Goal: Information Seeking & Learning: Understand process/instructions

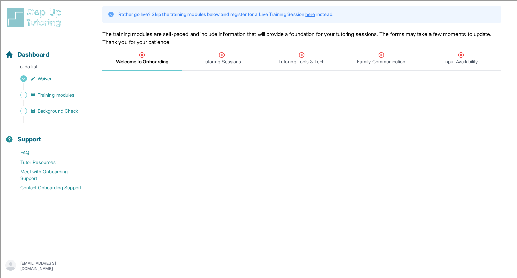
click at [137, 57] on div "Welcome to Onboarding" at bounding box center [142, 57] width 77 height 13
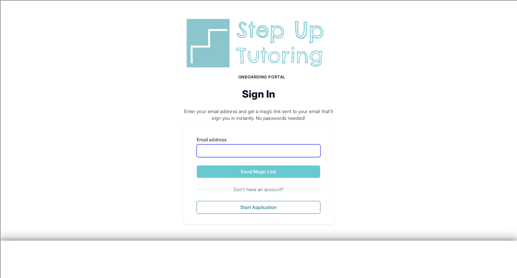
click at [223, 150] on input "Email address" at bounding box center [259, 150] width 124 height 13
type input "**********"
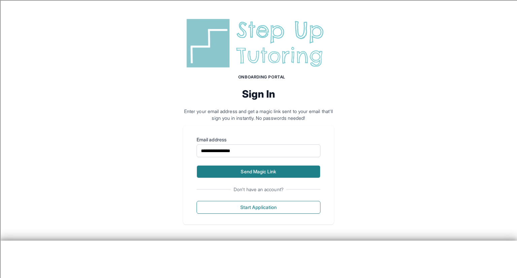
click at [233, 172] on button "Send Magic Link" at bounding box center [259, 171] width 124 height 13
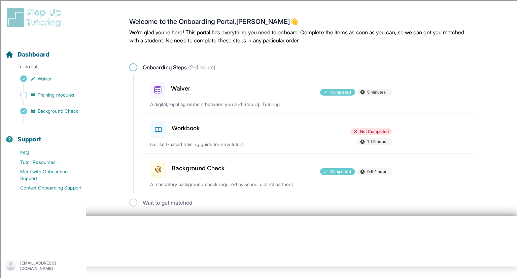
click at [240, 140] on div "Workbook Not Completed 1-1.5 hours Our self-paced training guide for new tutors" at bounding box center [312, 133] width 324 height 40
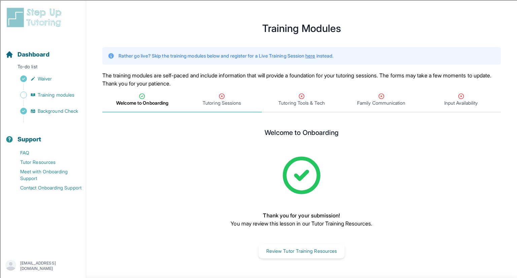
click at [221, 95] on icon "Tabs" at bounding box center [221, 96] width 7 height 7
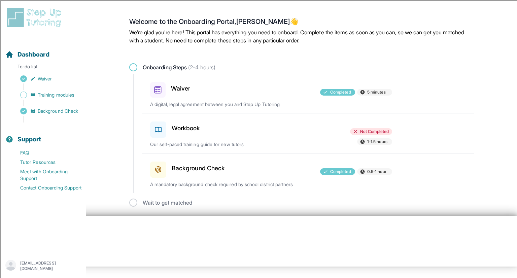
click at [187, 145] on p "Our self-paced training guide for new tutors" at bounding box center [228, 144] width 157 height 7
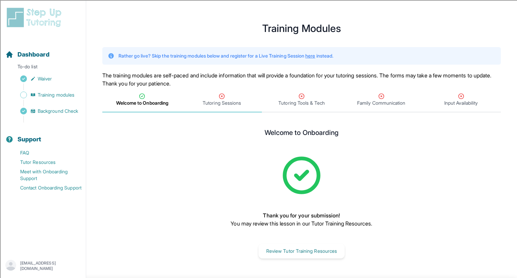
click at [207, 109] on span "Tutoring Sessions" at bounding box center [222, 99] width 80 height 25
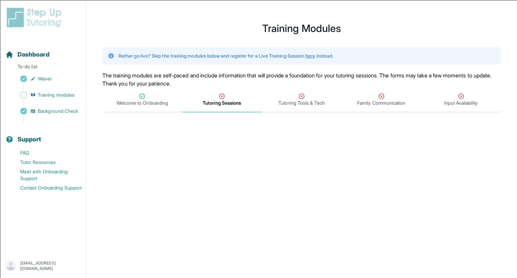
scroll to position [271, 0]
